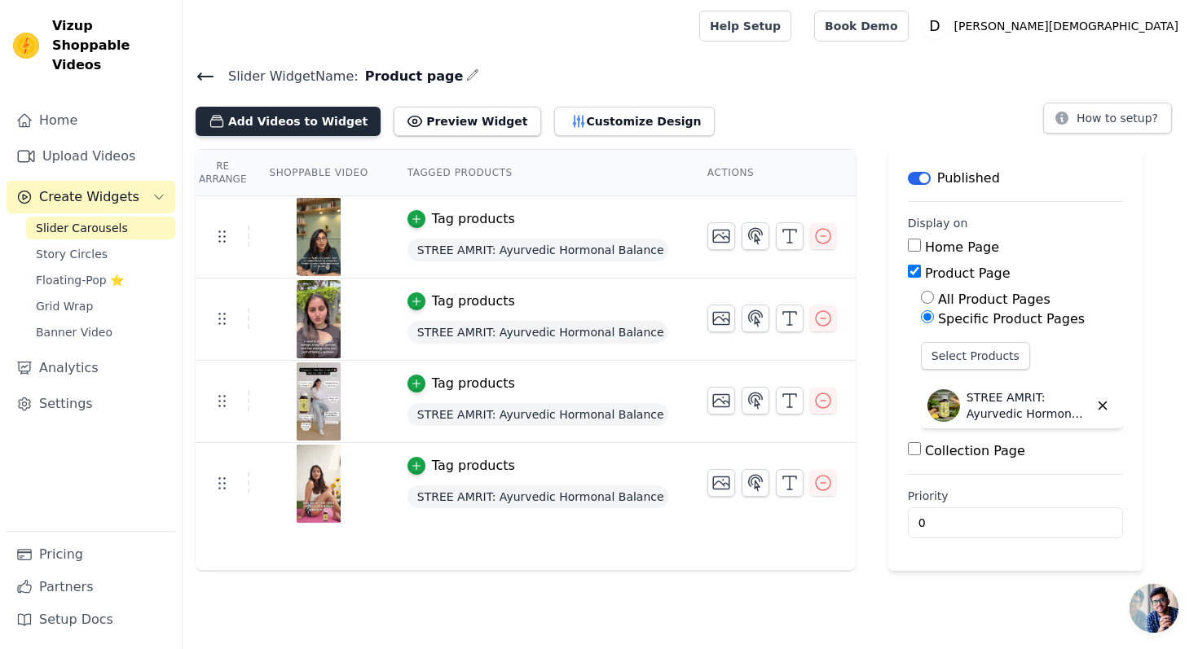
click at [266, 126] on button "Add Videos to Widget" at bounding box center [288, 121] width 185 height 29
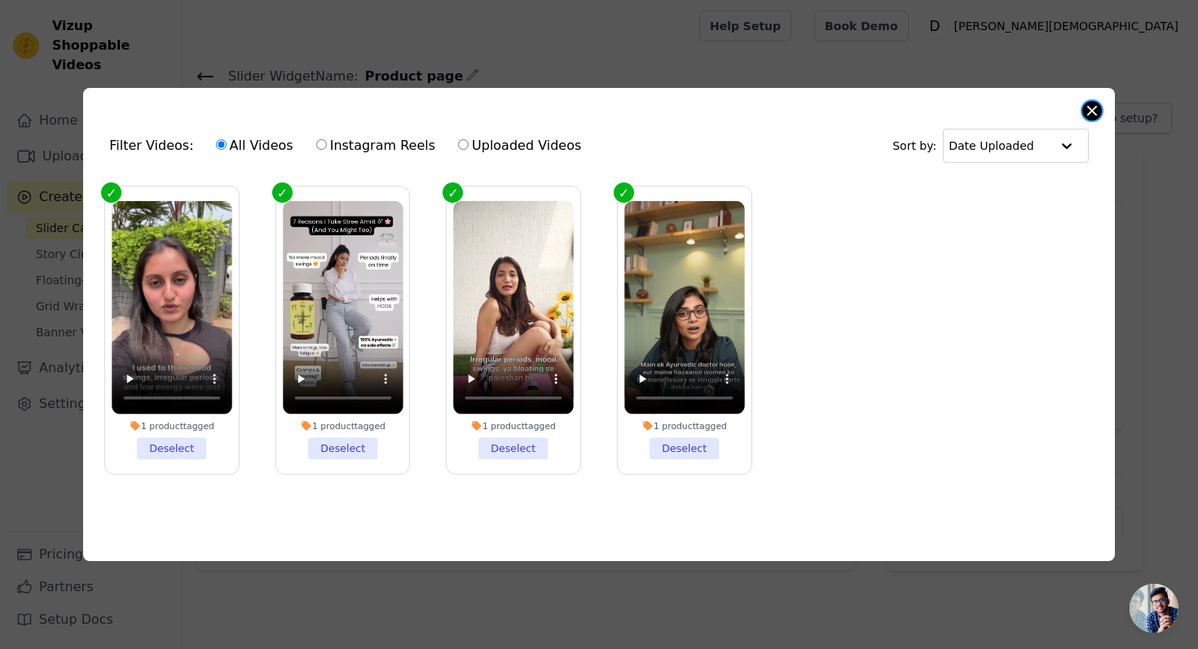
click at [1090, 103] on button "Close modal" at bounding box center [1092, 111] width 20 height 20
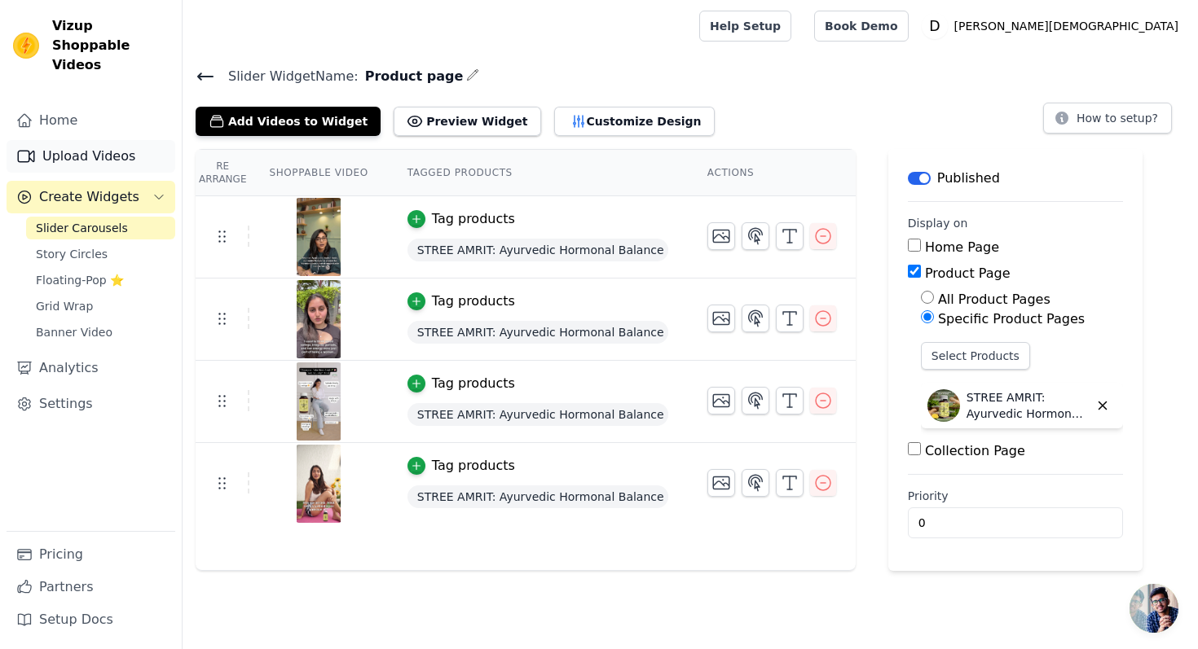
click at [80, 140] on link "Upload Videos" at bounding box center [91, 156] width 169 height 33
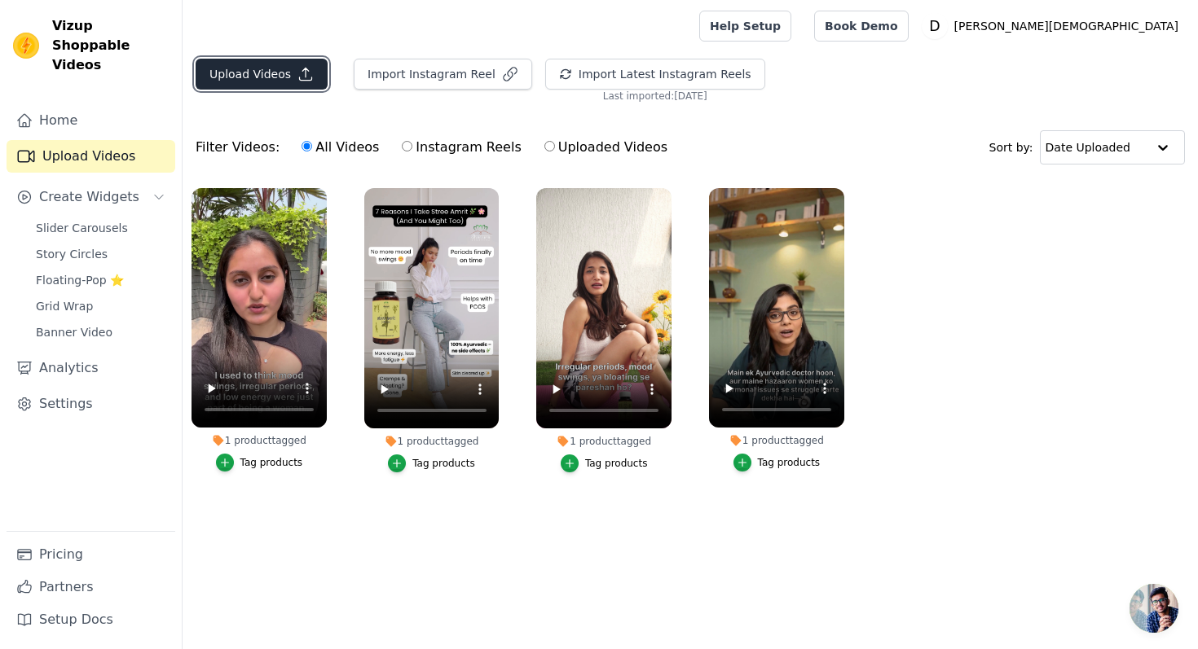
click at [301, 75] on icon "button" at bounding box center [306, 74] width 12 height 12
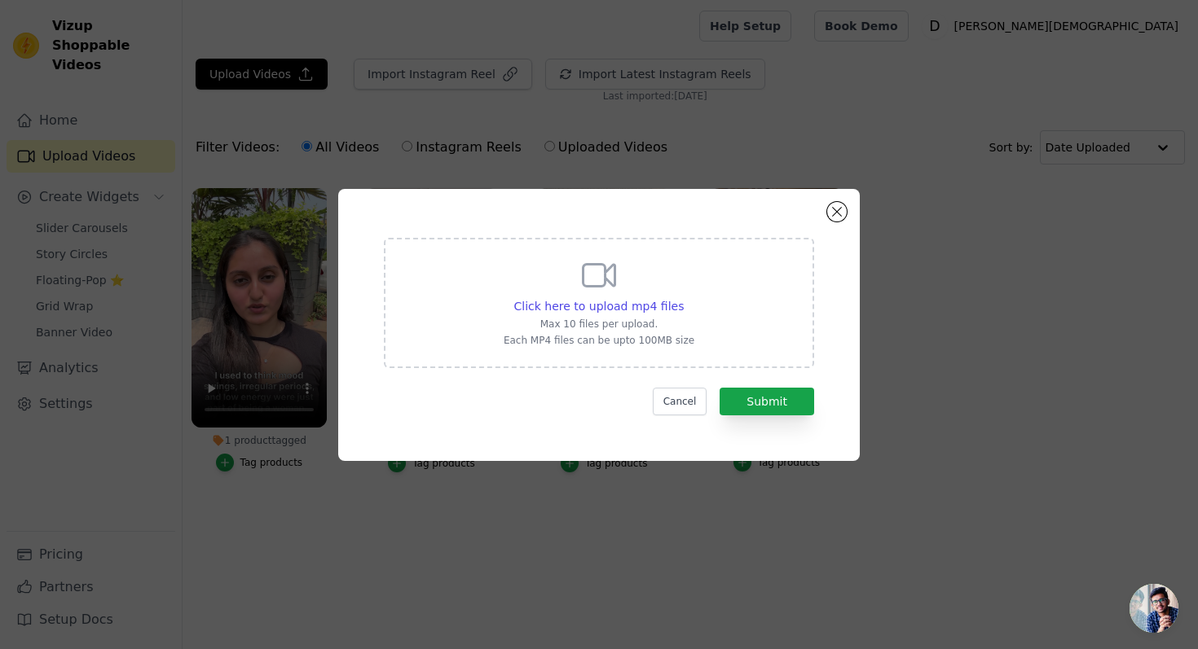
click at [679, 298] on div "Click here to upload mp4 files" at bounding box center [598, 306] width 191 height 16
click at [683, 297] on input "Click here to upload mp4 files Max 10 files per upload. Each MP4 files can be u…" at bounding box center [683, 297] width 1 height 1
type input "C:\fakepath\e6aa4cd32d83f2421c62bcc55d1a5efb 2.MP4"
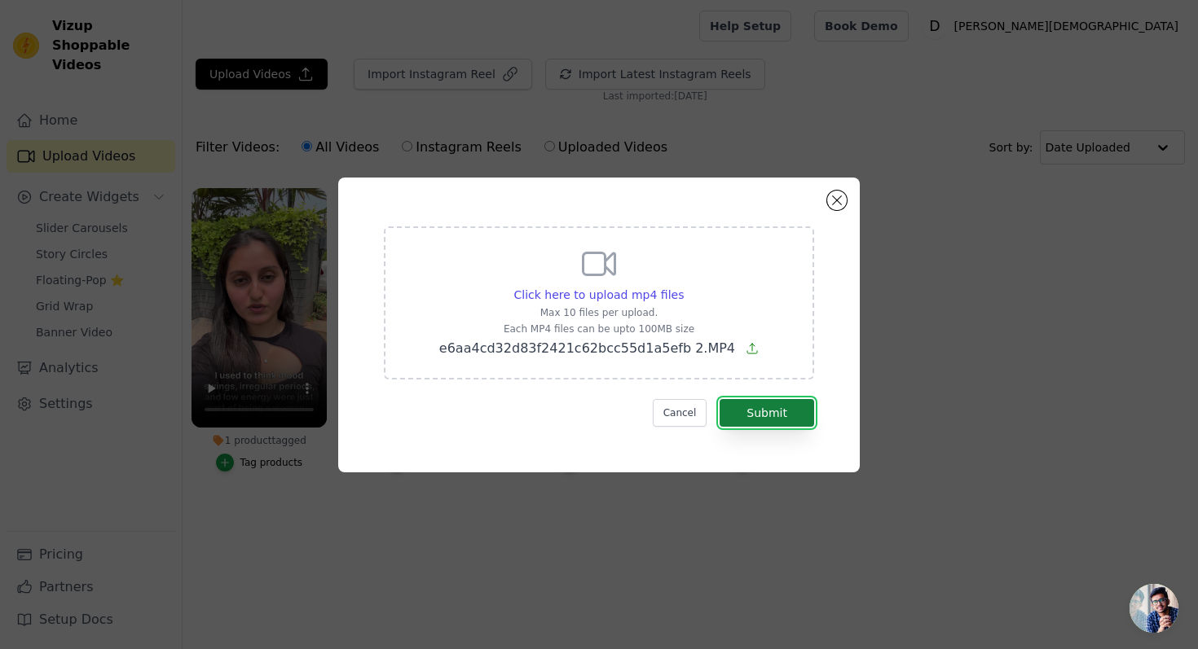
click at [758, 412] on button "Submit" at bounding box center [766, 413] width 95 height 28
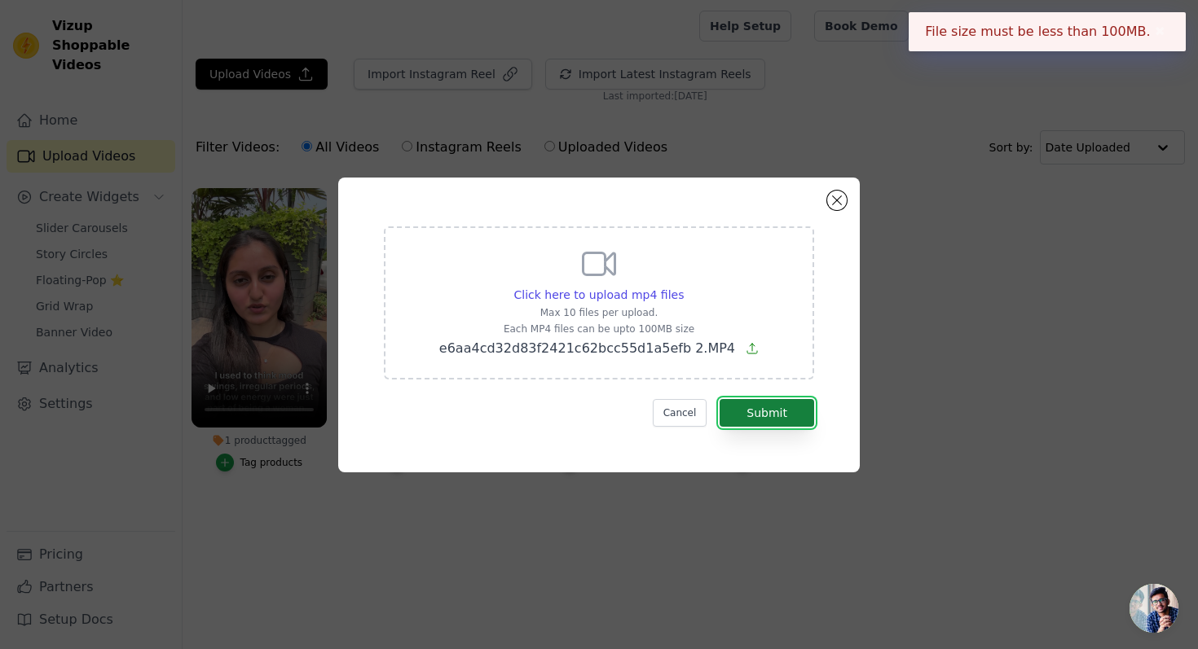
click at [758, 412] on button "Submit" at bounding box center [766, 413] width 95 height 28
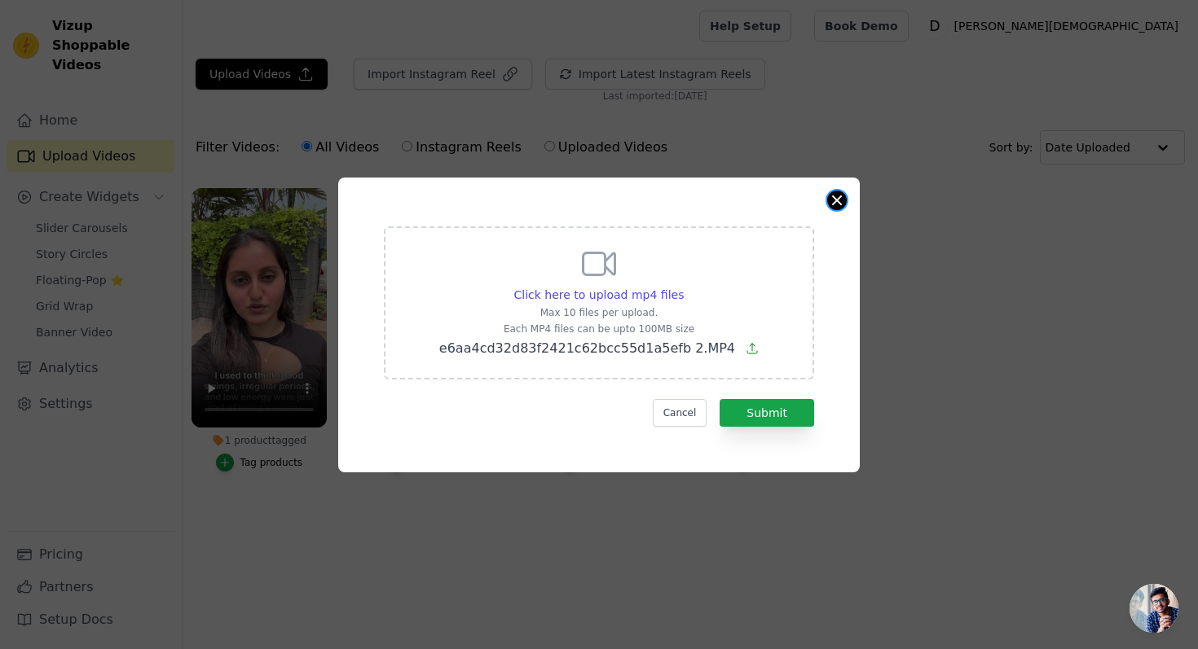
click at [840, 203] on button "Close modal" at bounding box center [837, 201] width 20 height 20
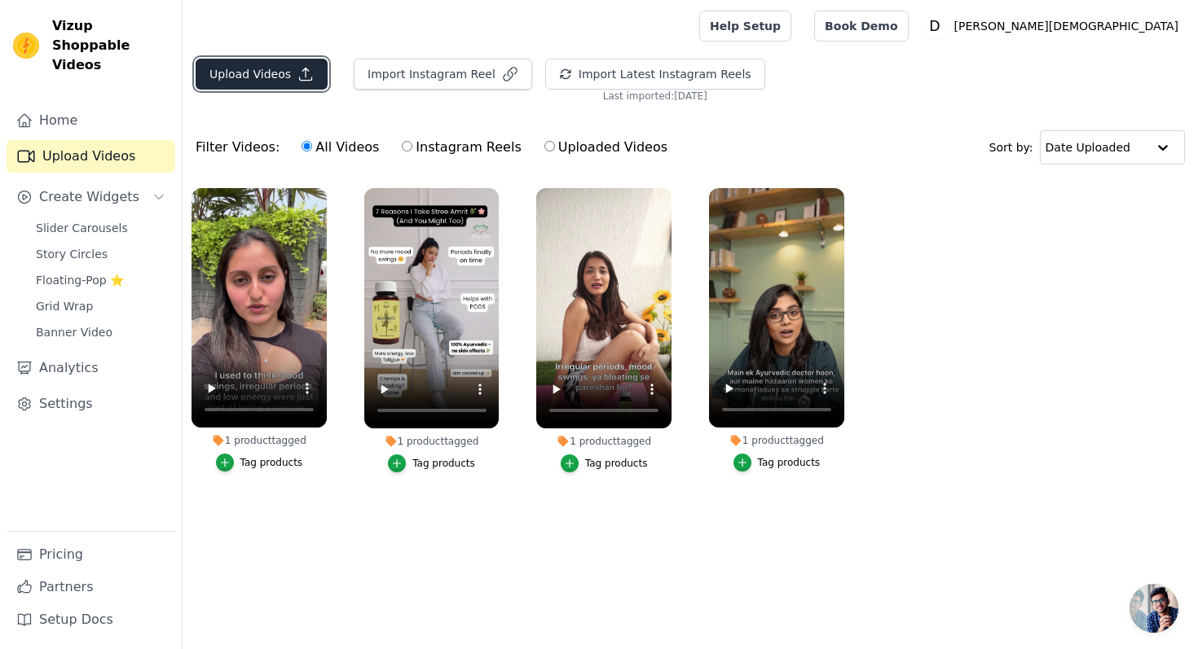
click at [297, 68] on icon "button" at bounding box center [305, 74] width 16 height 16
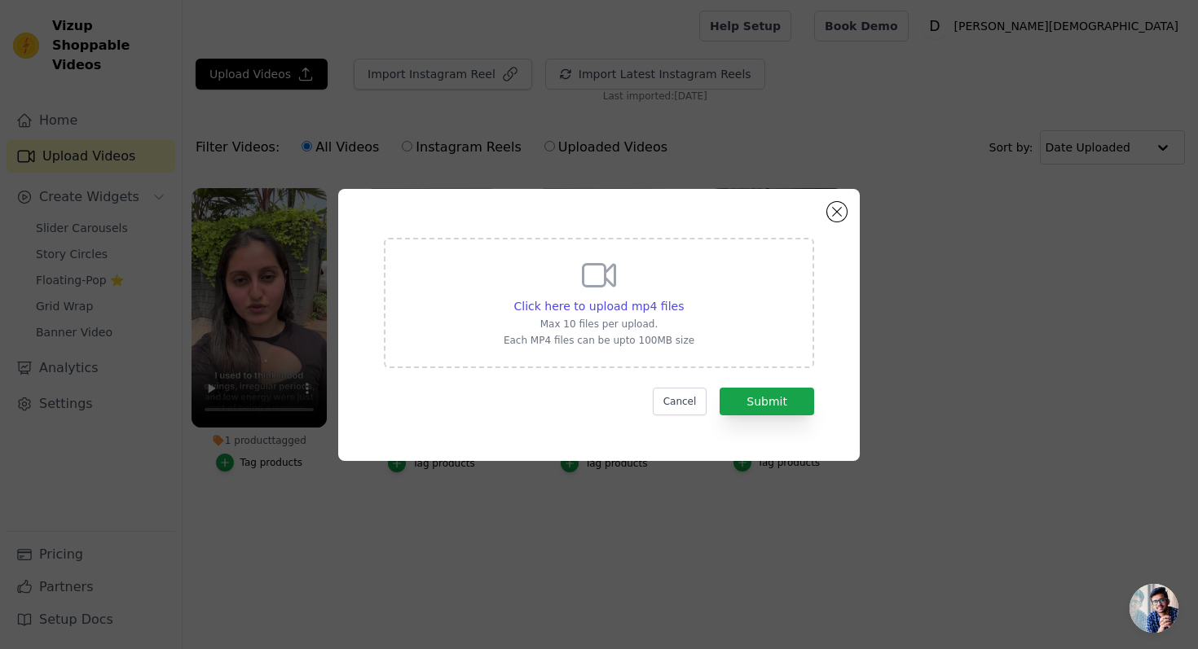
click at [626, 290] on div "Click here to upload mp4 files Max 10 files per upload. Each MP4 files can be u…" at bounding box center [598, 301] width 191 height 91
click at [683, 297] on input "Click here to upload mp4 files Max 10 files per upload. Each MP4 files can be u…" at bounding box center [683, 297] width 1 height 1
type input "C:\fakepath\e6aa4cd32d83f2421c62bcc55d1a5efb.MP4"
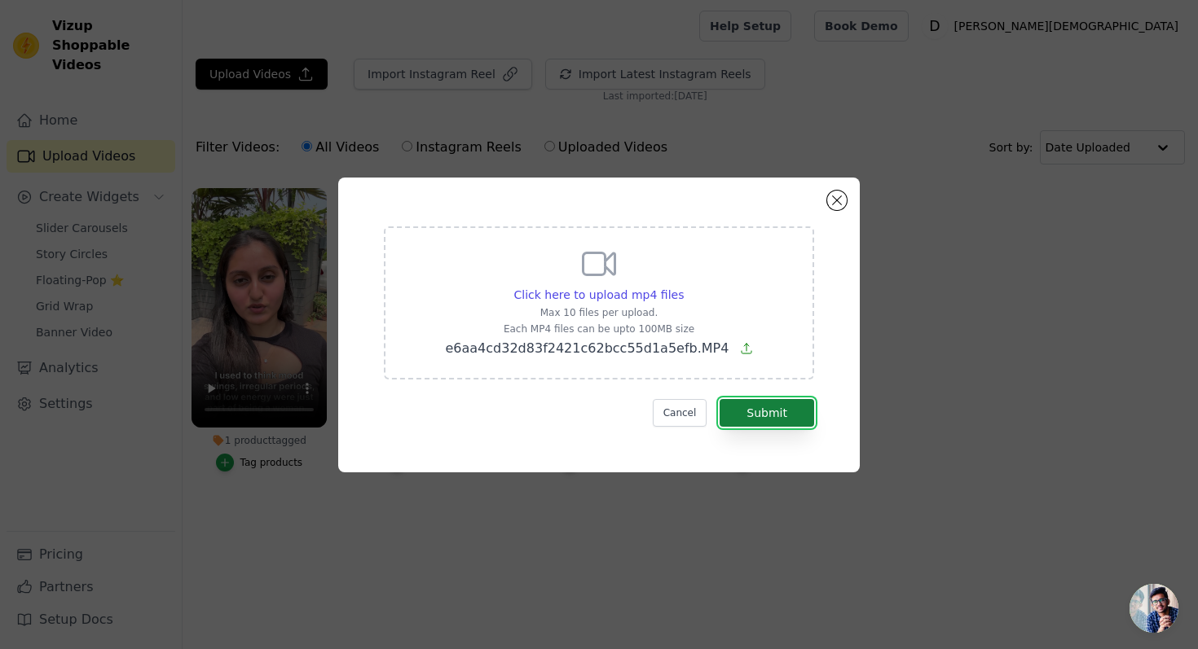
click at [793, 424] on button "Submit" at bounding box center [766, 413] width 95 height 28
